Goal: Transaction & Acquisition: Purchase product/service

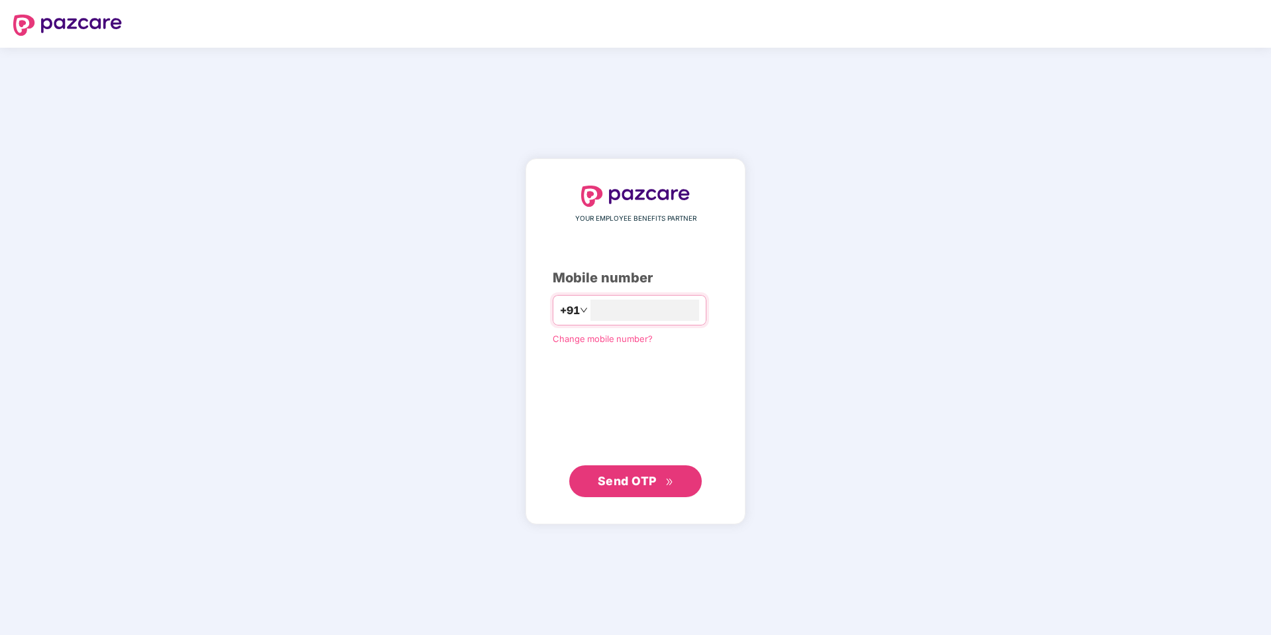
type input "**********"
click at [643, 480] on span "Send OTP" at bounding box center [627, 481] width 59 height 14
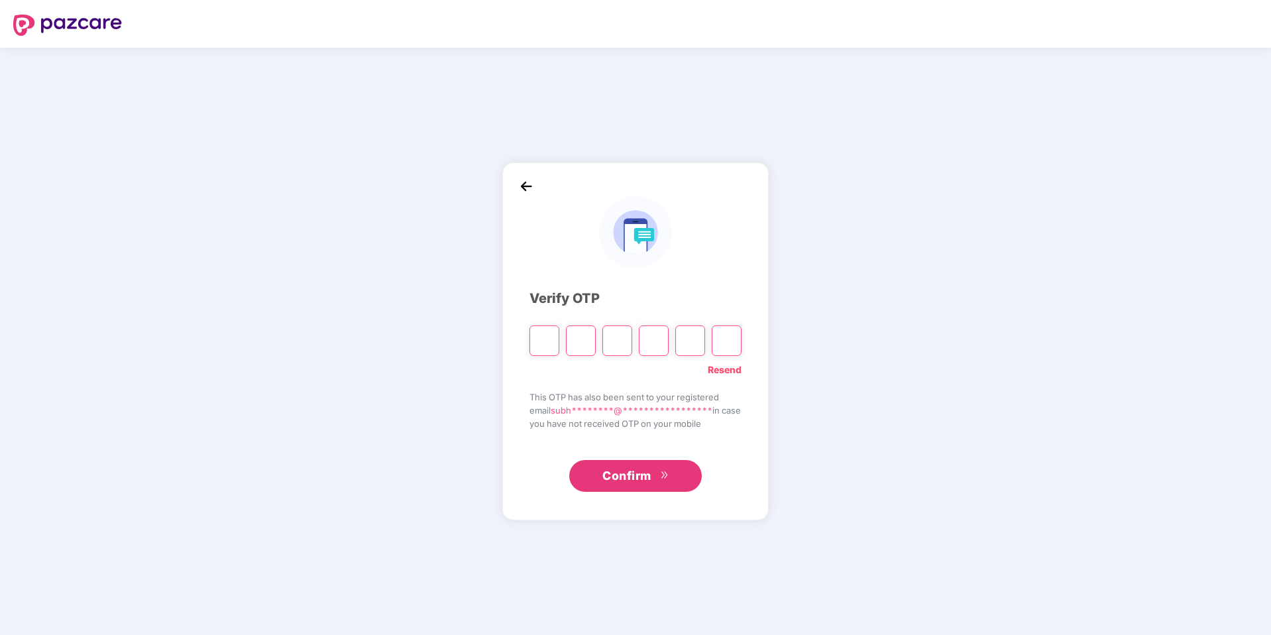
type input "*"
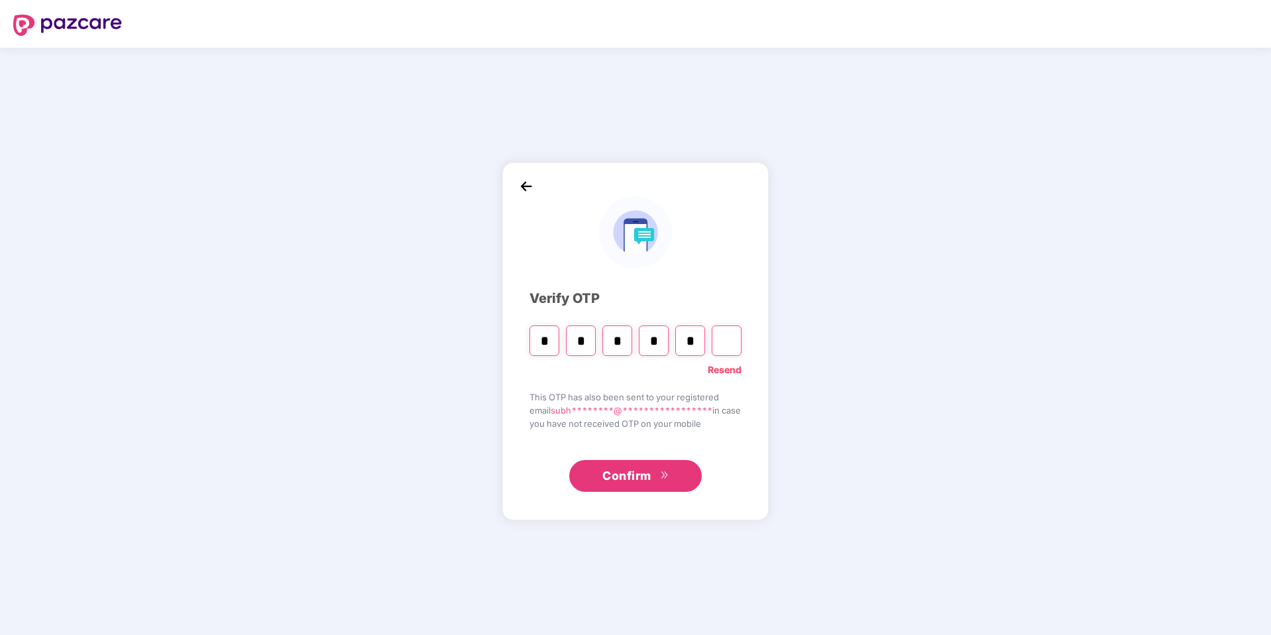
type input "*"
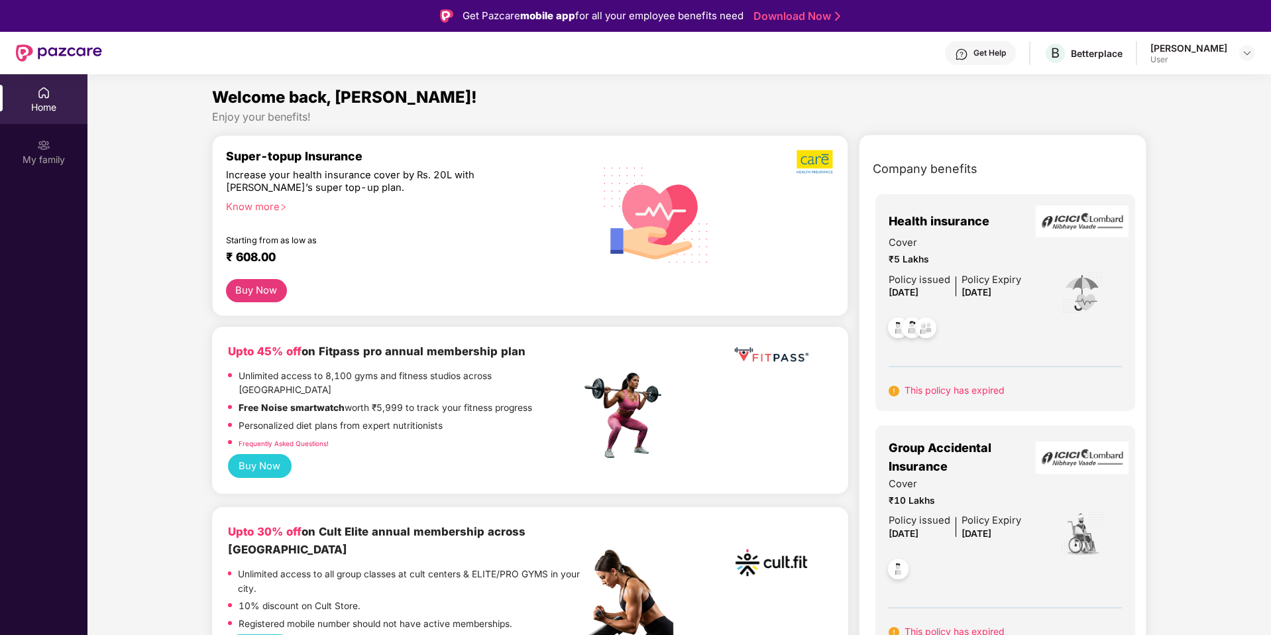
click at [961, 309] on div at bounding box center [954, 325] width 133 height 49
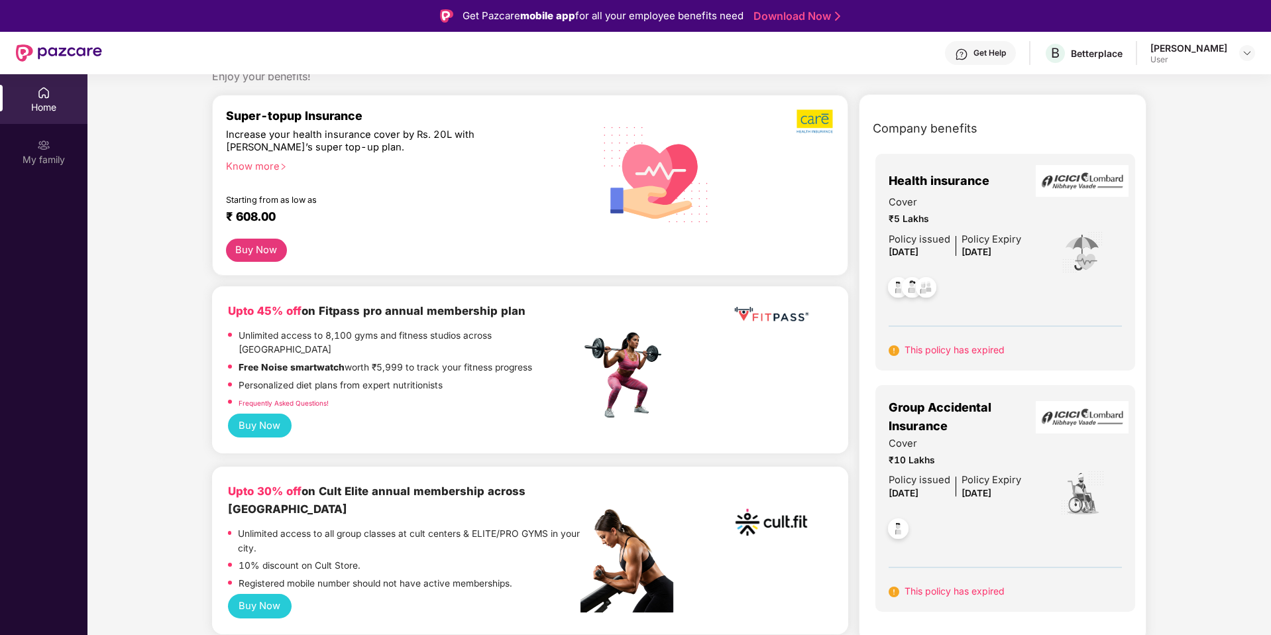
scroll to position [48, 0]
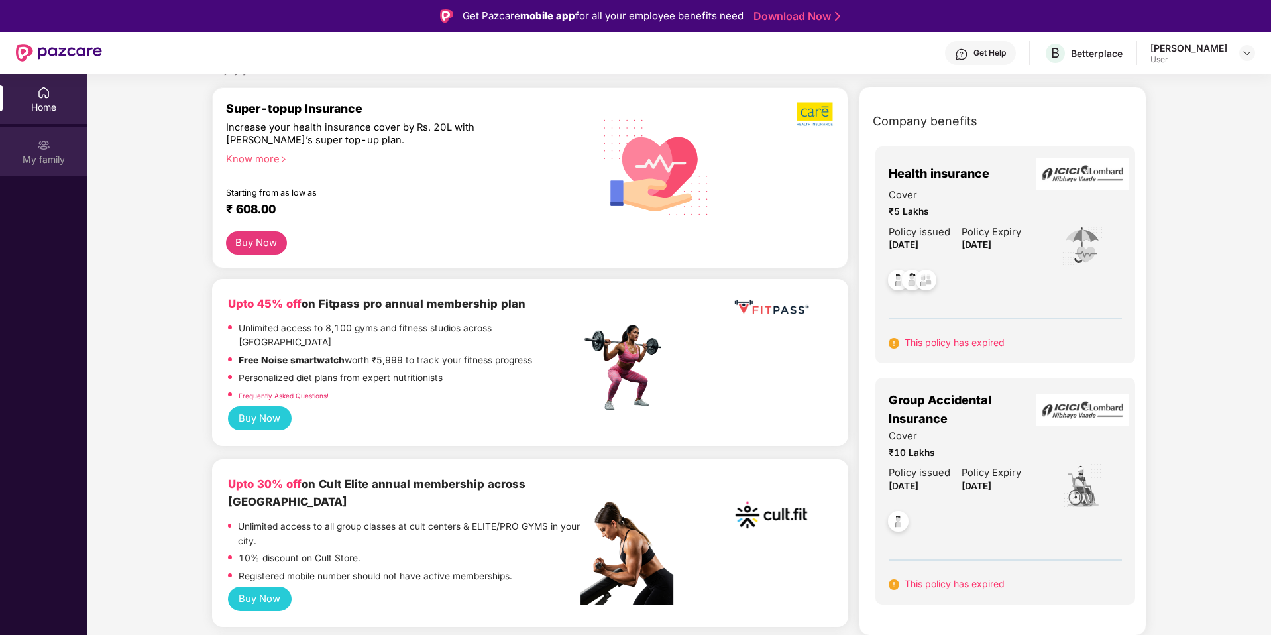
click at [38, 140] on img at bounding box center [43, 144] width 13 height 13
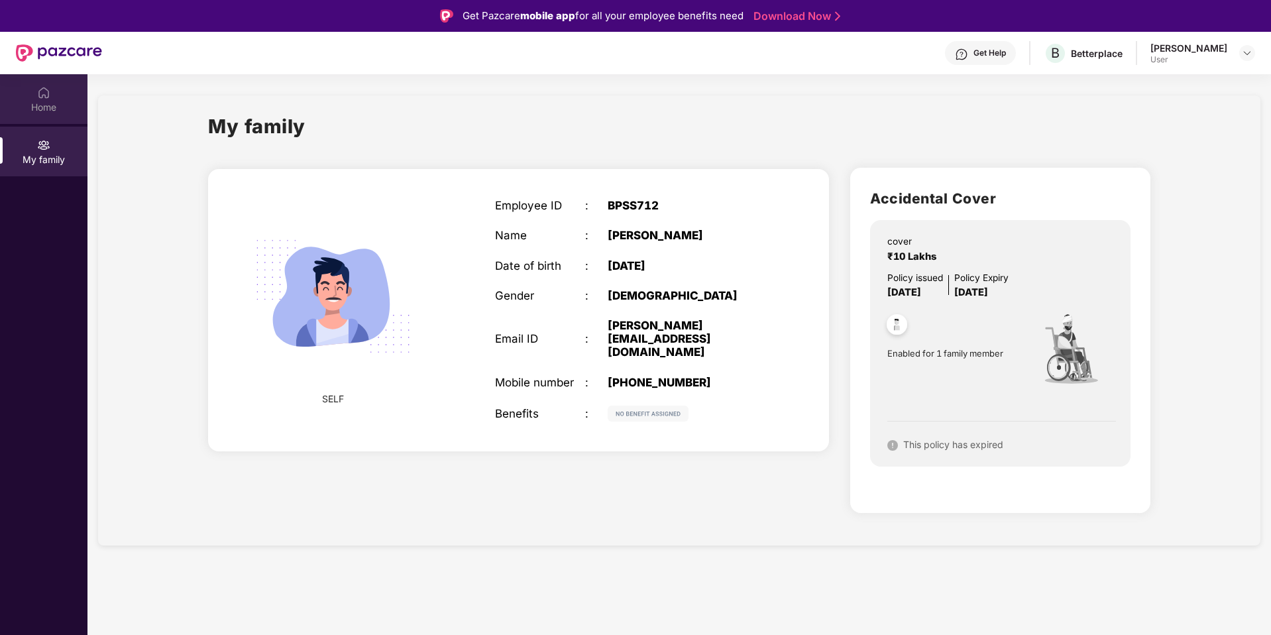
click at [52, 91] on div "Home" at bounding box center [43, 99] width 87 height 50
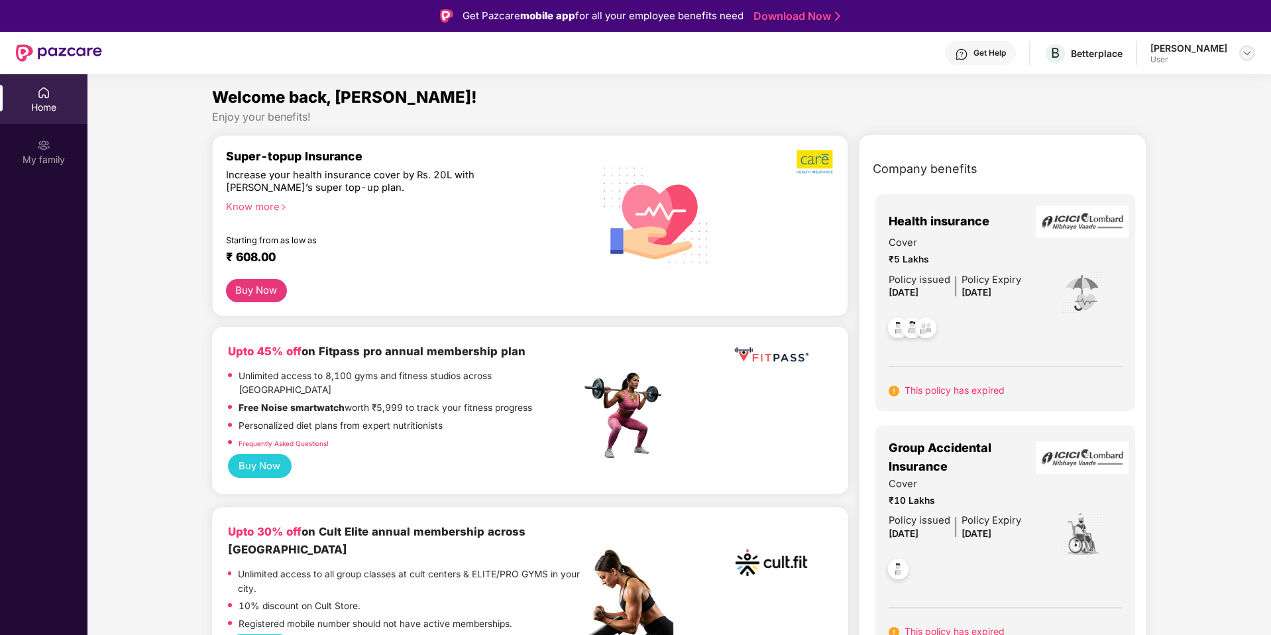
click at [1244, 50] on img at bounding box center [1247, 53] width 11 height 11
click at [1059, 57] on span "B" at bounding box center [1055, 53] width 9 height 16
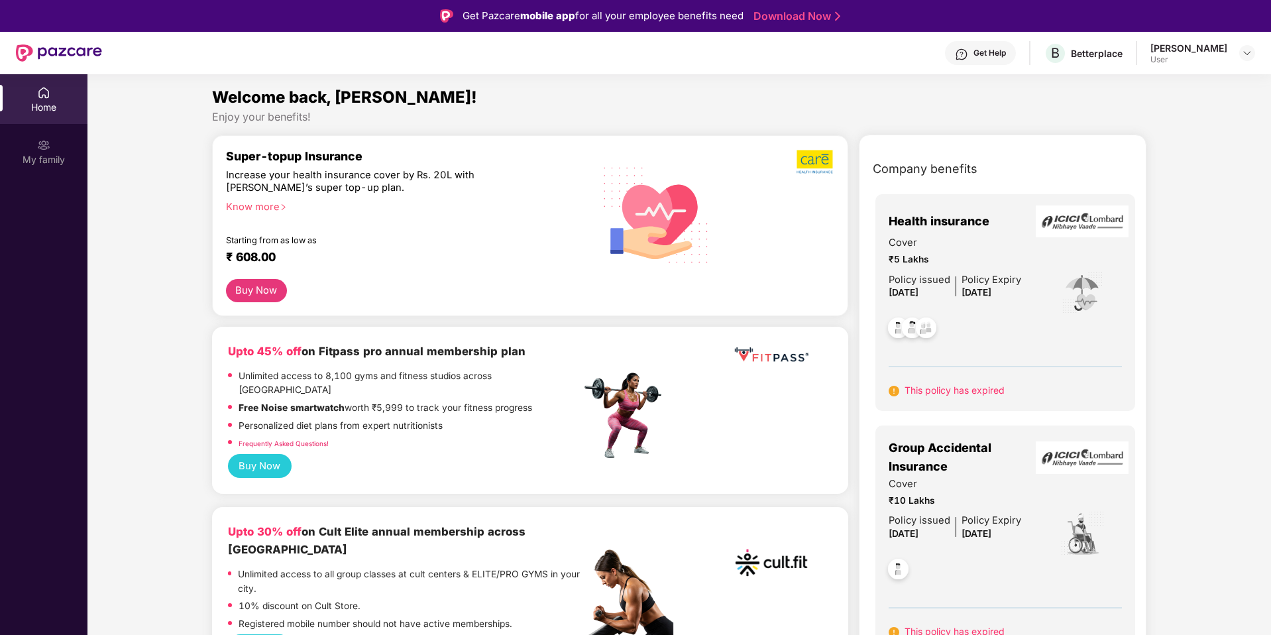
click at [261, 292] on button "Buy Now" at bounding box center [256, 290] width 61 height 23
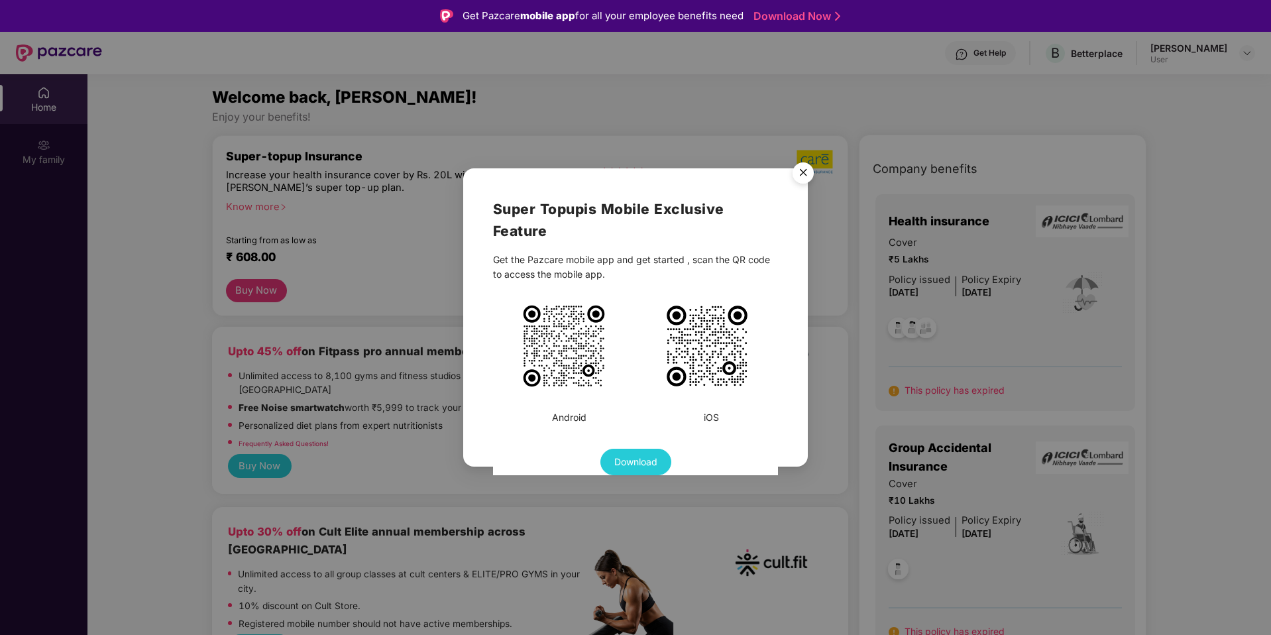
click at [803, 170] on img "Close" at bounding box center [802, 174] width 37 height 37
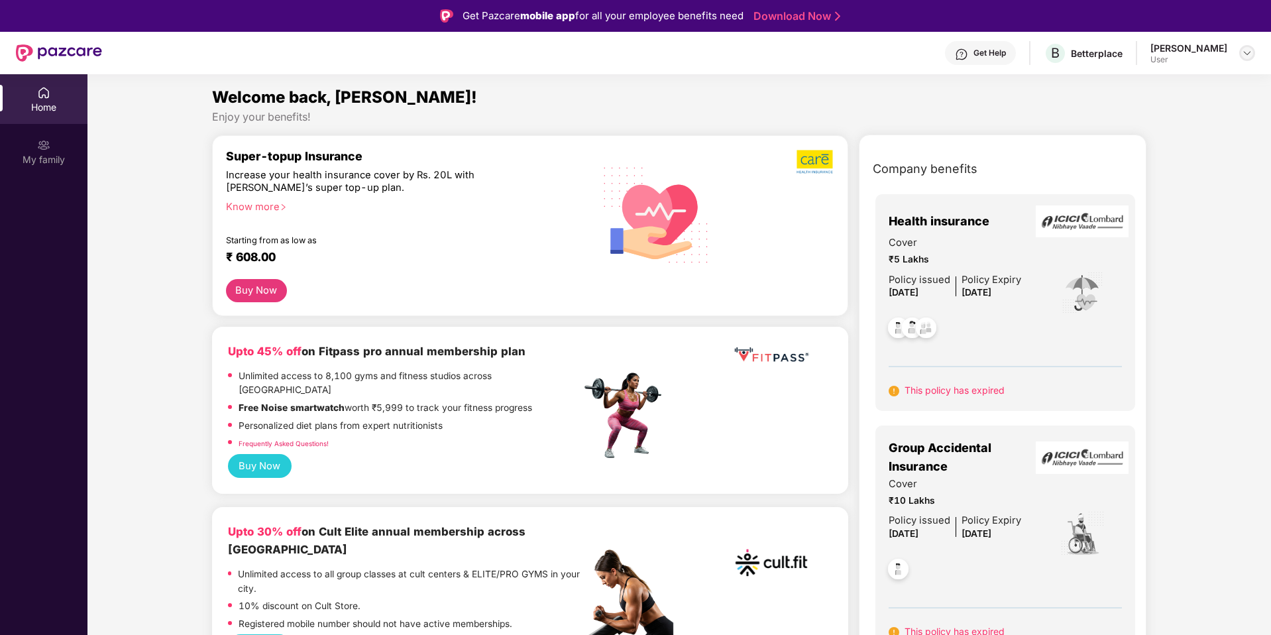
click at [1250, 53] on img at bounding box center [1247, 53] width 11 height 11
click at [1132, 87] on div "Logout" at bounding box center [1185, 85] width 172 height 26
